Goal: Transaction & Acquisition: Purchase product/service

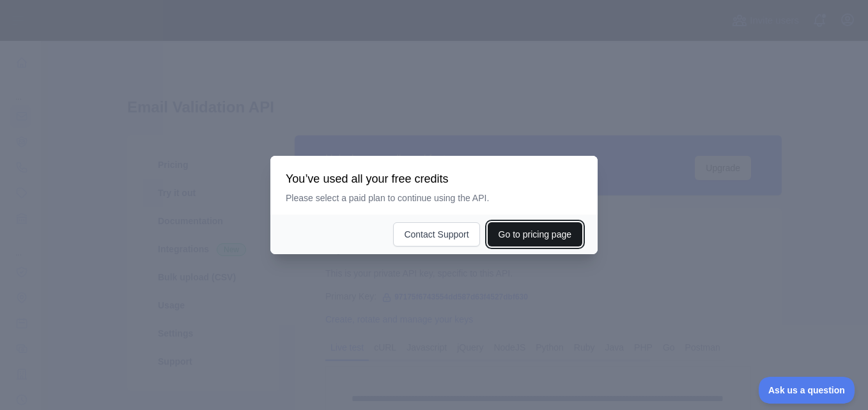
click at [532, 236] on button "Go to pricing page" at bounding box center [535, 234] width 95 height 24
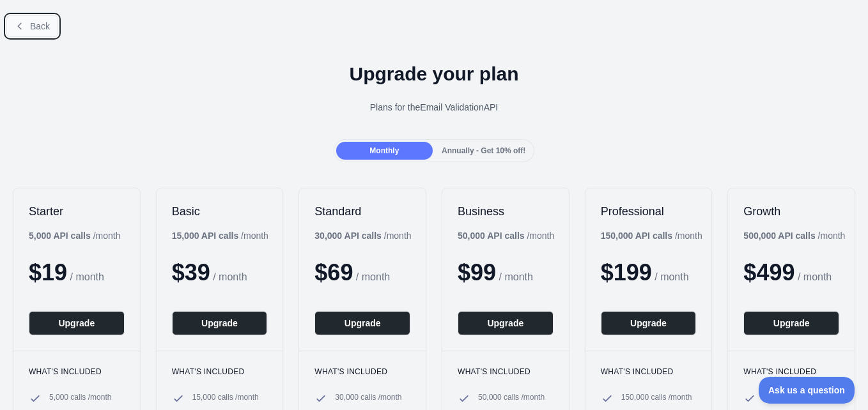
click at [38, 27] on span "Back" at bounding box center [40, 26] width 20 height 10
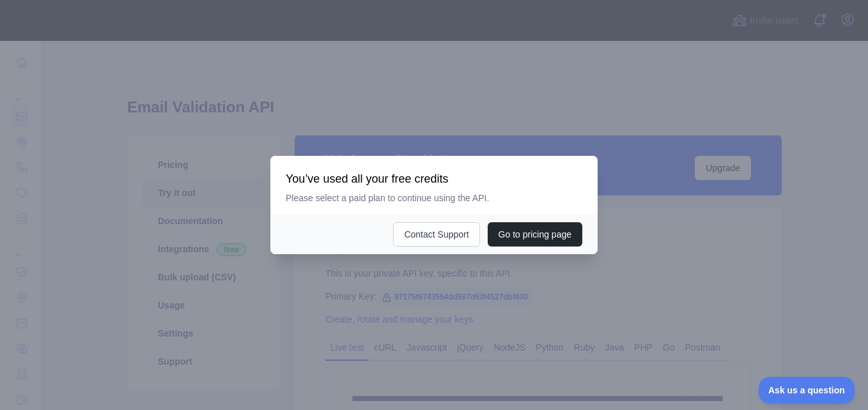
click at [452, 274] on div at bounding box center [434, 205] width 868 height 410
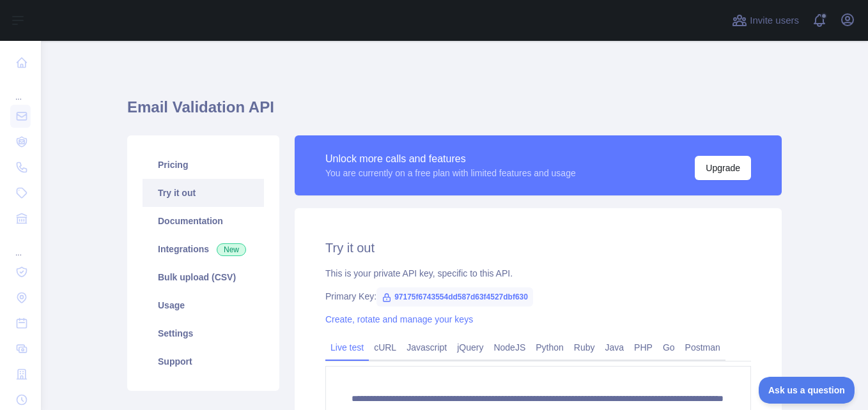
click at [626, 292] on div "Primary Key: 97175f6743554dd587d63f4527dbf630" at bounding box center [538, 296] width 426 height 13
click at [171, 172] on link "Pricing" at bounding box center [203, 165] width 121 height 28
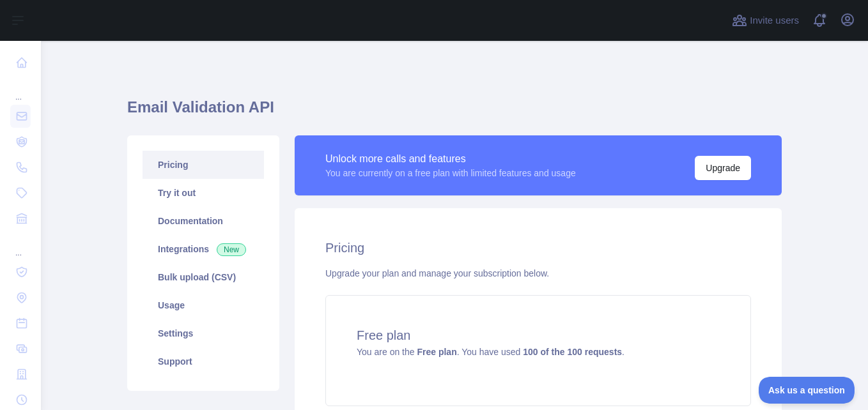
click at [200, 165] on link "Pricing" at bounding box center [203, 165] width 121 height 28
click at [177, 160] on link "Pricing" at bounding box center [203, 165] width 121 height 28
click at [698, 171] on button "Upgrade" at bounding box center [723, 168] width 56 height 24
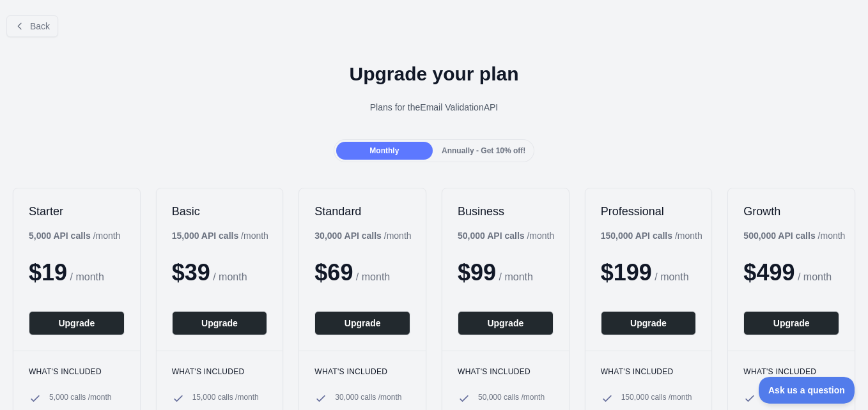
click at [469, 146] on span "Annually - Get 10% off!" at bounding box center [484, 150] width 84 height 9
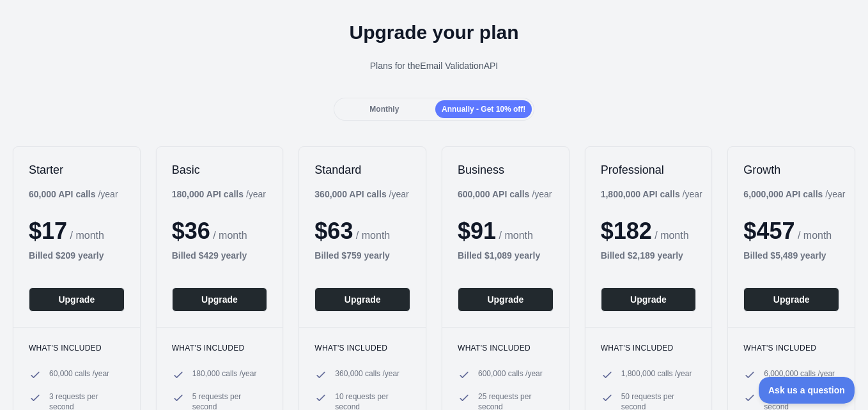
scroll to position [64, 0]
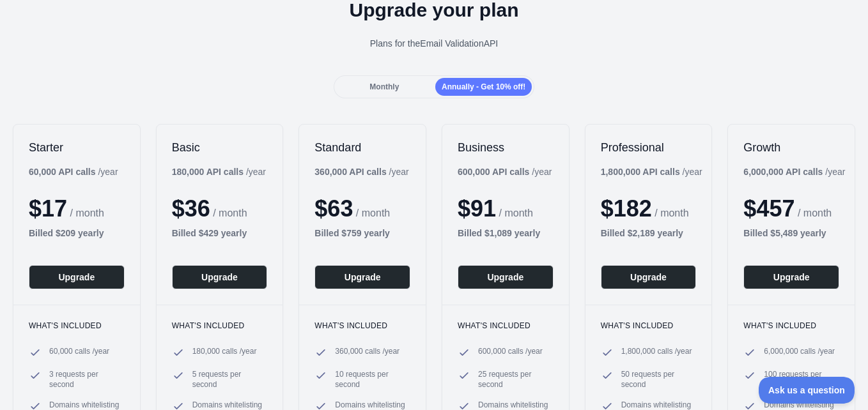
click at [380, 84] on span "Monthly" at bounding box center [383, 86] width 29 height 9
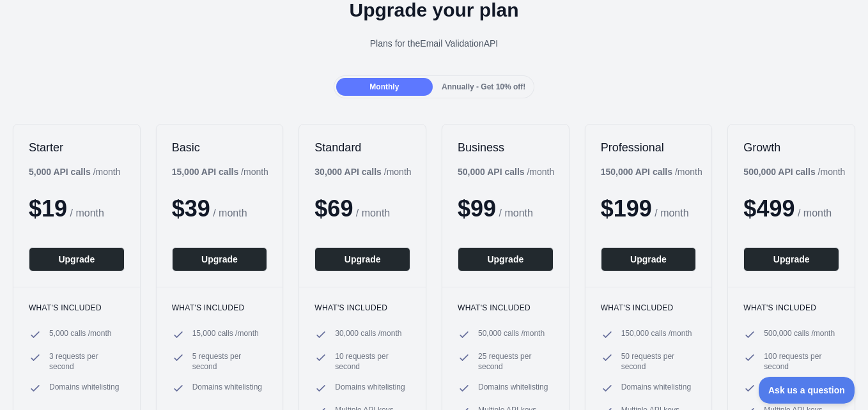
drag, startPoint x: 379, startPoint y: 84, endPoint x: 371, endPoint y: 98, distance: 16.6
click at [371, 98] on div "Back Upgrade your plan Plans for the Email Validation API Monthly Annually - Ge…" at bounding box center [434, 223] width 868 height 565
click at [469, 94] on div "Annually - Get 10% off!" at bounding box center [483, 87] width 96 height 18
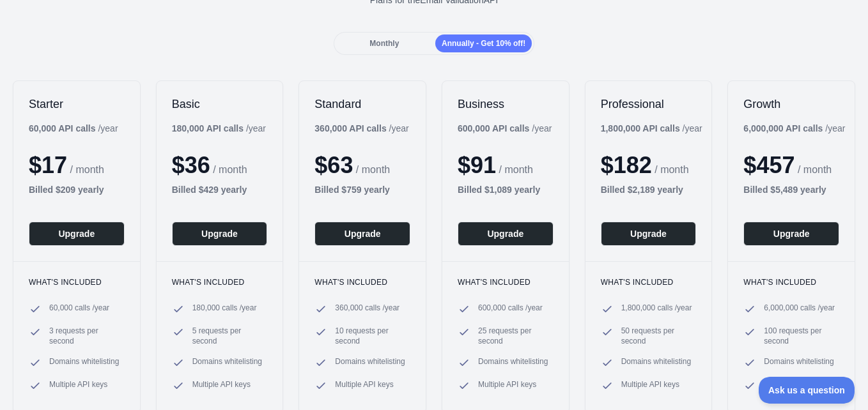
scroll to position [128, 0]
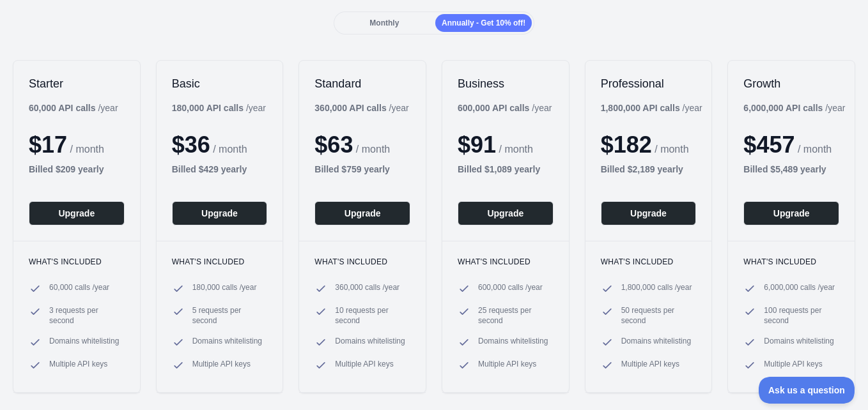
click at [376, 20] on span "Monthly" at bounding box center [383, 23] width 29 height 9
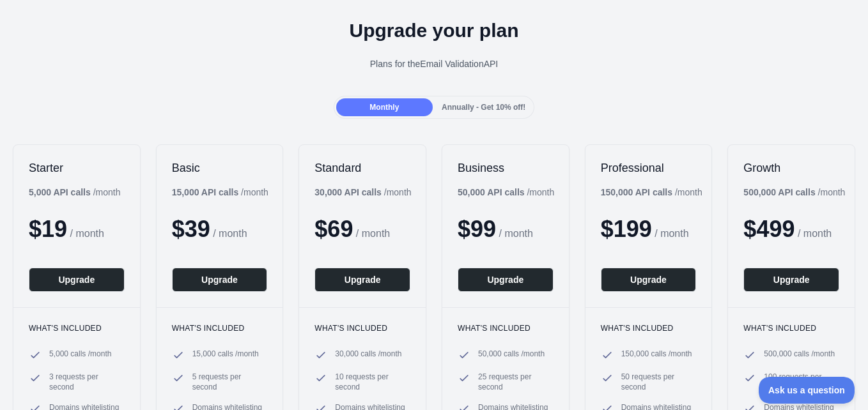
scroll to position [0, 0]
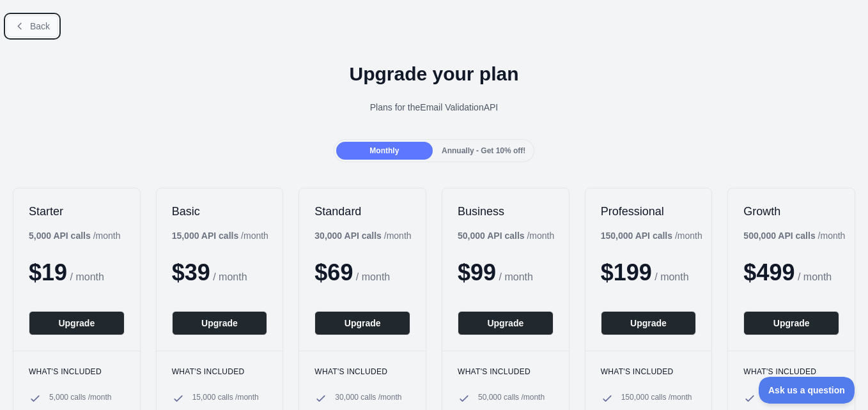
click at [43, 22] on span "Back" at bounding box center [40, 26] width 20 height 10
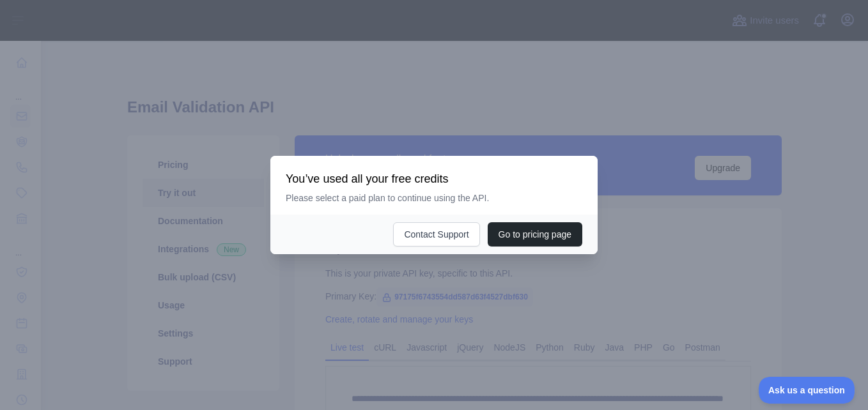
click at [461, 288] on div at bounding box center [434, 205] width 868 height 410
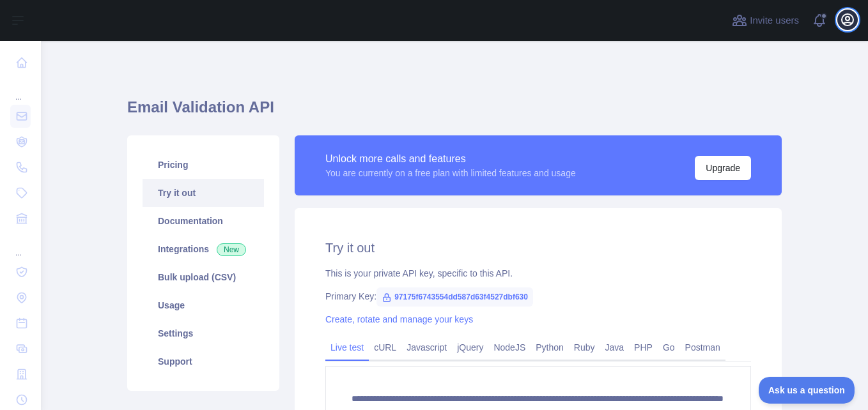
click at [845, 15] on icon "button" at bounding box center [848, 20] width 12 height 12
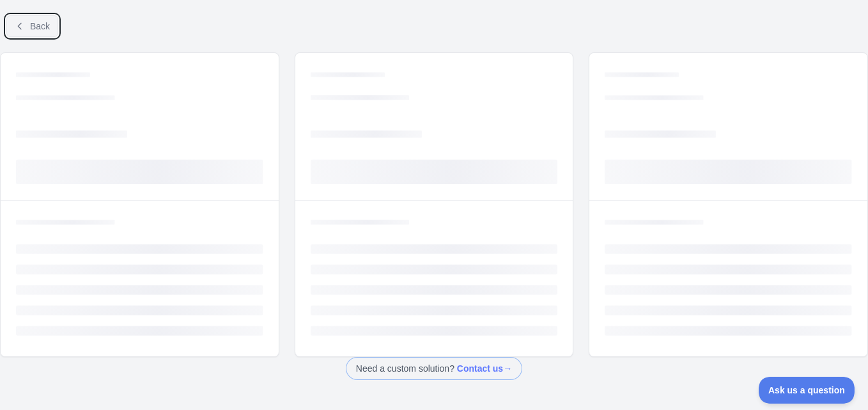
click at [30, 21] on span "Back" at bounding box center [40, 26] width 20 height 10
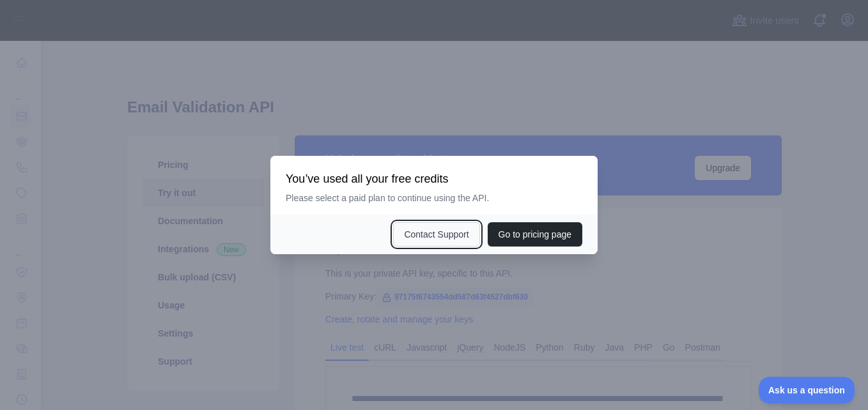
click at [451, 233] on button "Contact Support" at bounding box center [436, 234] width 86 height 24
click at [410, 295] on div at bounding box center [434, 205] width 868 height 410
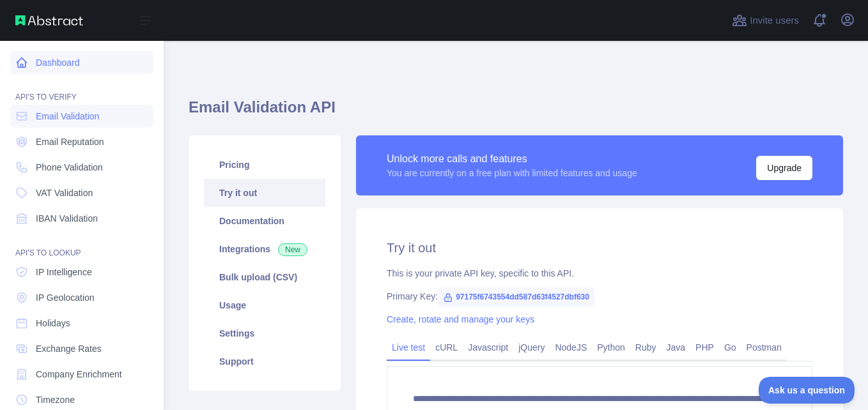
click at [43, 64] on link "Dashboard" at bounding box center [81, 62] width 143 height 23
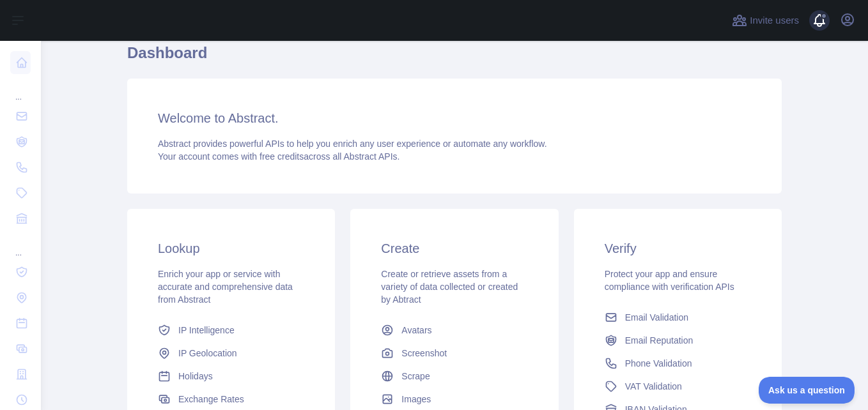
scroll to position [128, 0]
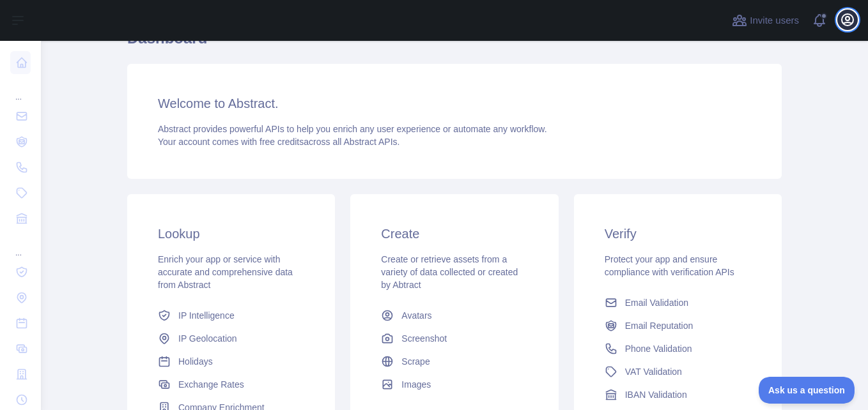
click at [854, 15] on icon "button" at bounding box center [847, 19] width 15 height 15
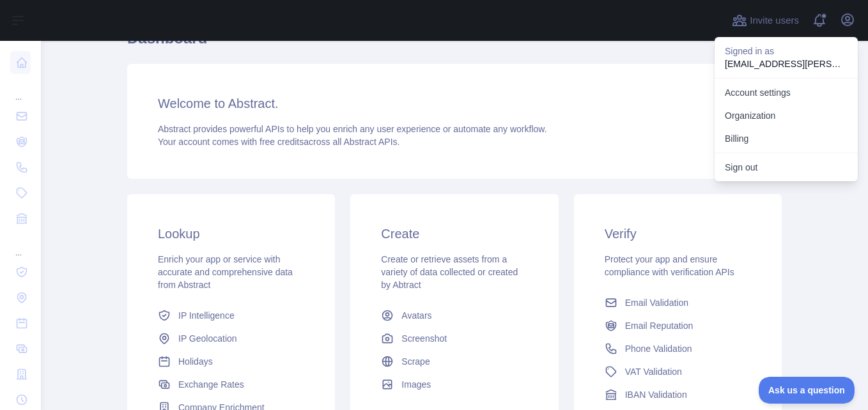
click at [611, 107] on h3 "Welcome to Abstract." at bounding box center [454, 104] width 593 height 18
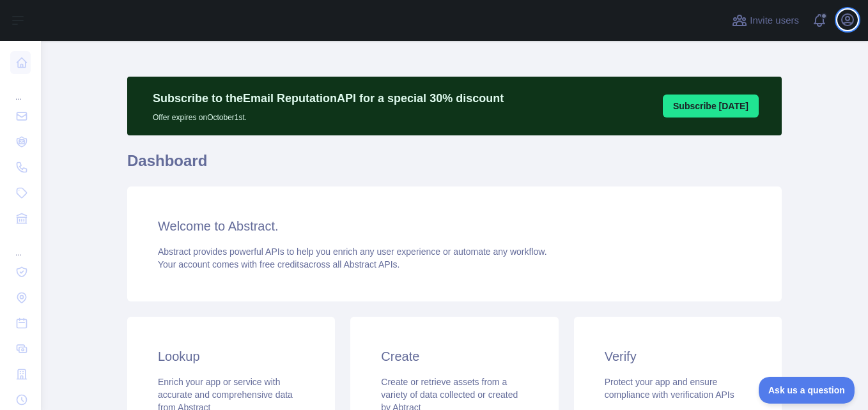
scroll to position [0, 0]
